Goal: Transaction & Acquisition: Subscribe to service/newsletter

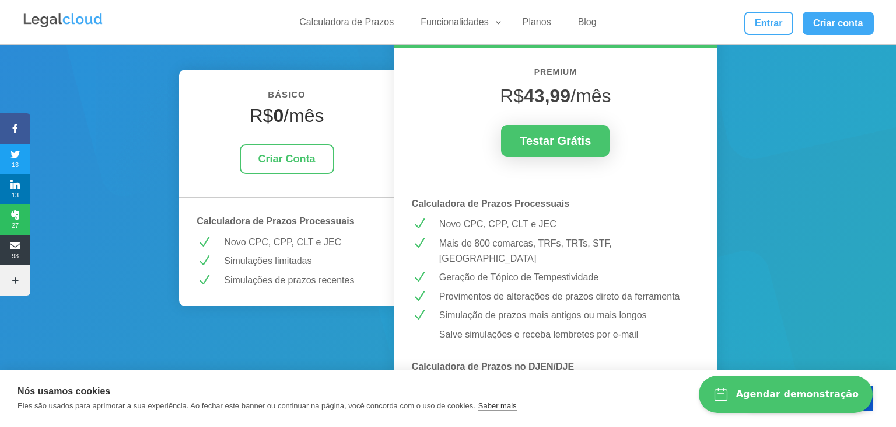
scroll to position [184, 0]
drag, startPoint x: 456, startPoint y: 222, endPoint x: 580, endPoint y: 217, distance: 123.8
click at [580, 217] on p "Novo CPC, CPP, CLT e JEC" at bounding box center [569, 224] width 260 height 15
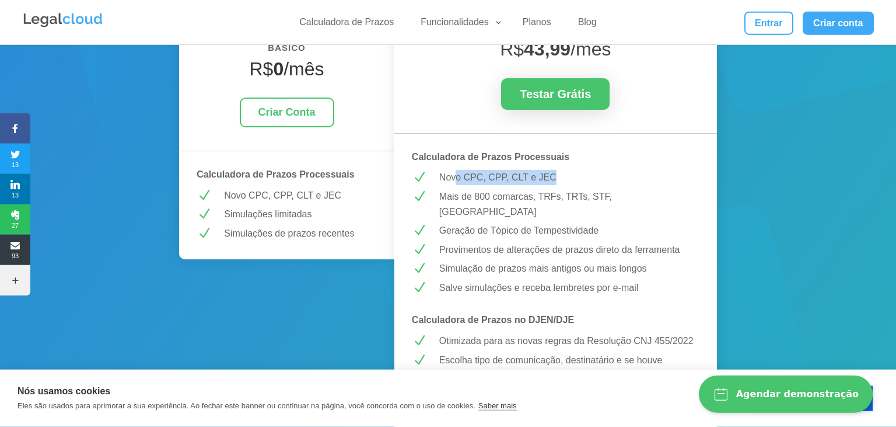
scroll to position [246, 0]
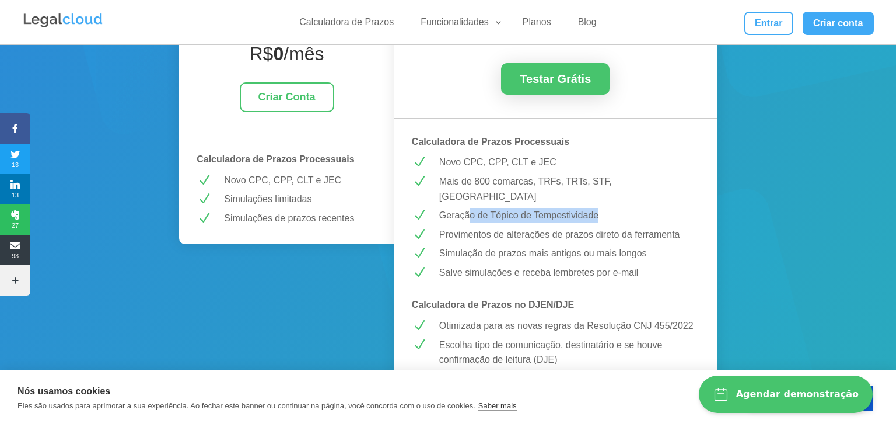
drag, startPoint x: 475, startPoint y: 200, endPoint x: 603, endPoint y: 203, distance: 128.4
click at [603, 208] on p "Geração de Tópico de Tempestividade" at bounding box center [569, 215] width 260 height 15
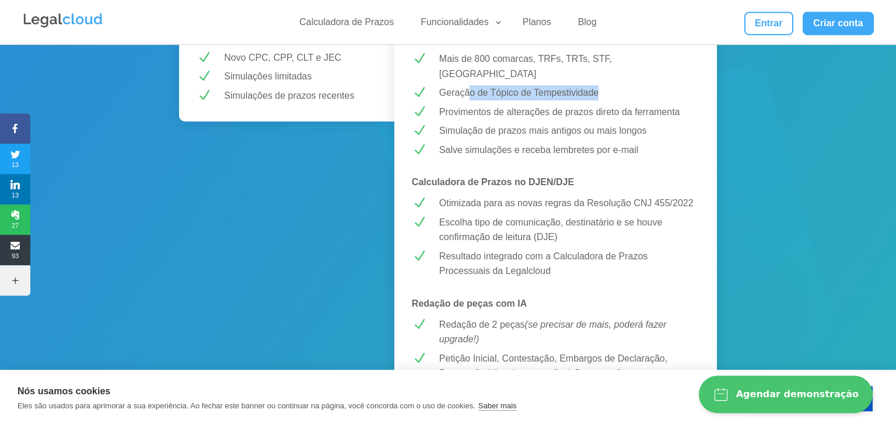
scroll to position [369, 0]
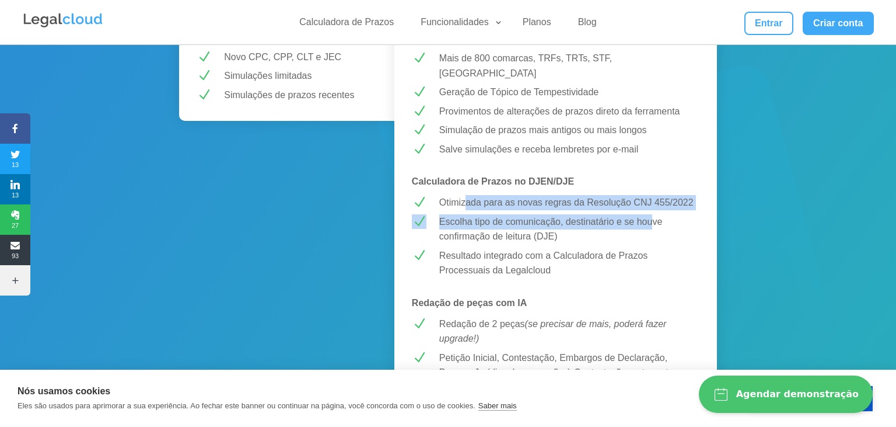
drag, startPoint x: 467, startPoint y: 188, endPoint x: 654, endPoint y: 204, distance: 188.1
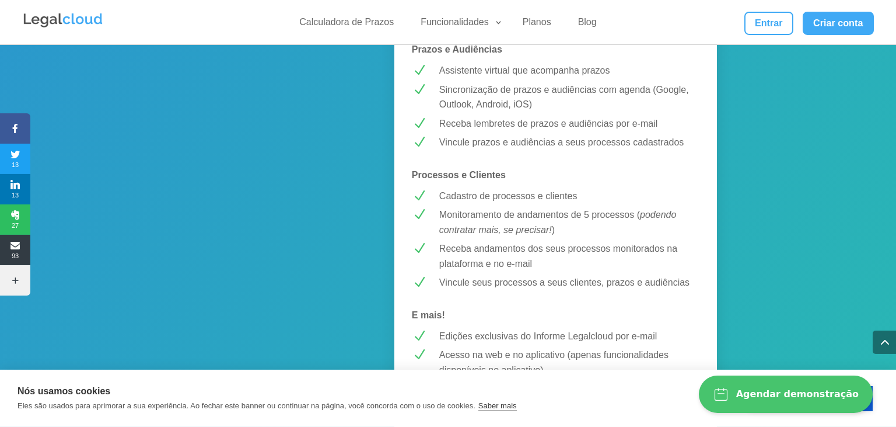
scroll to position [924, 0]
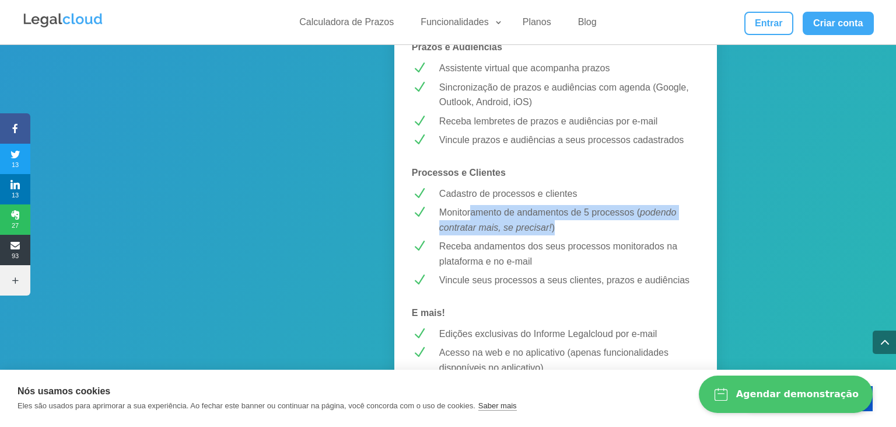
drag, startPoint x: 469, startPoint y: 193, endPoint x: 629, endPoint y: 211, distance: 160.4
click at [629, 211] on p "Monitoramento de andamentos de 5 processos ( podendo contratar mais, se precisa…" at bounding box center [569, 220] width 260 height 30
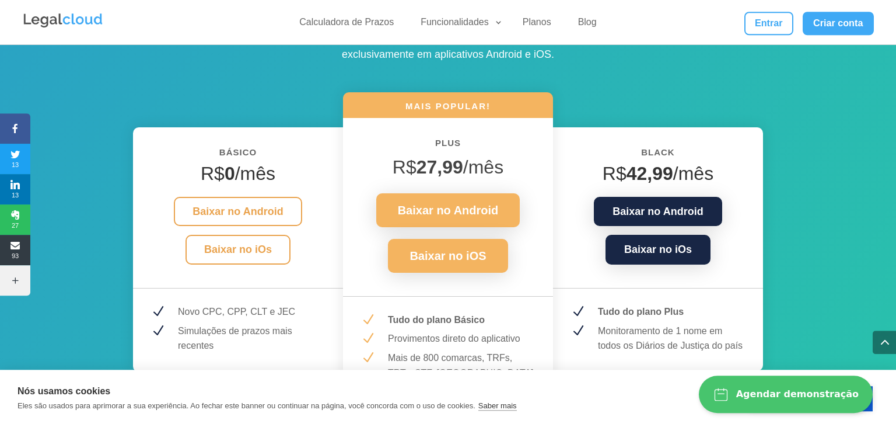
scroll to position [1417, 0]
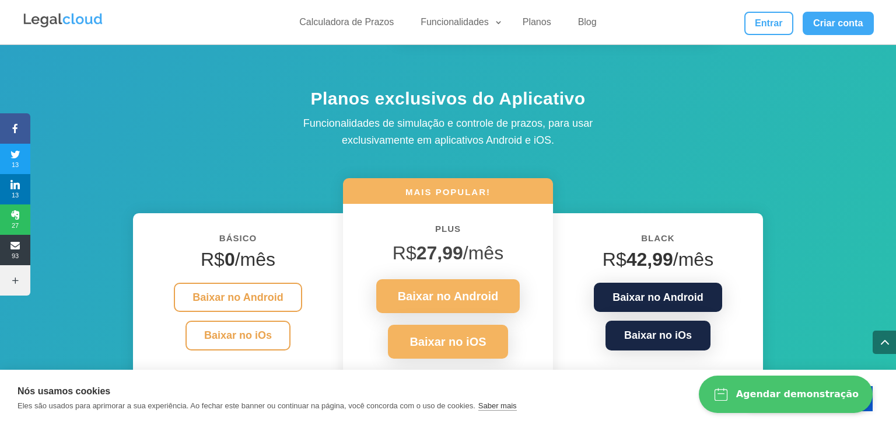
click at [676, 248] on h4 "R$ 42,99 /mês" at bounding box center [658, 262] width 175 height 28
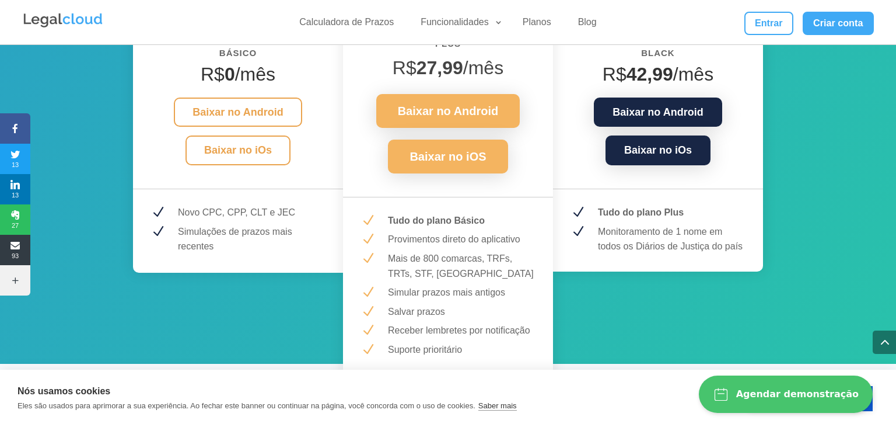
click at [651, 206] on div "Black R$ 42,99 /mês Baixar no Android Baixar no iOs N Tudo do plano Plus N Moni…" at bounding box center [658, 149] width 210 height 243
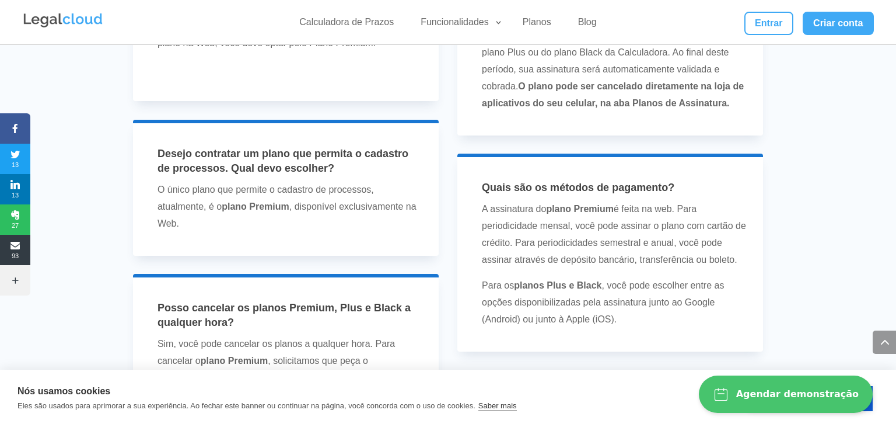
scroll to position [2897, 0]
